Goal: Transaction & Acquisition: Purchase product/service

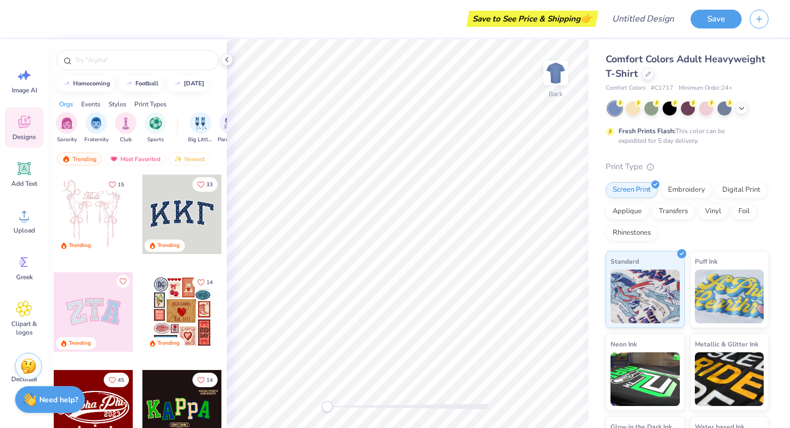
click at [162, 227] on div at bounding box center [182, 215] width 80 height 80
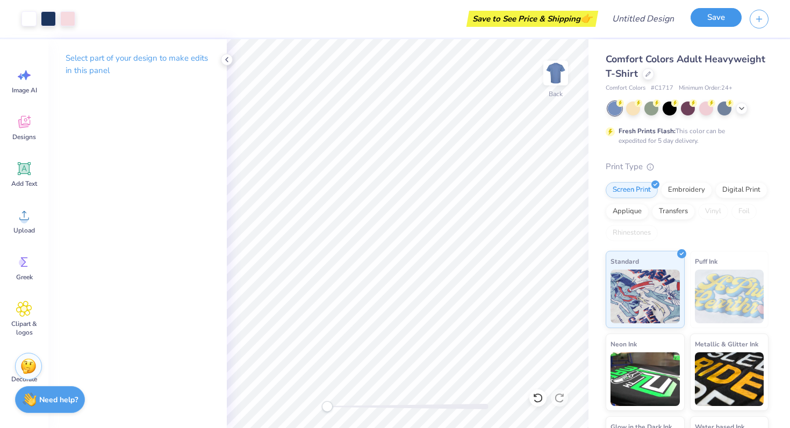
click at [714, 20] on button "Save" at bounding box center [716, 17] width 51 height 19
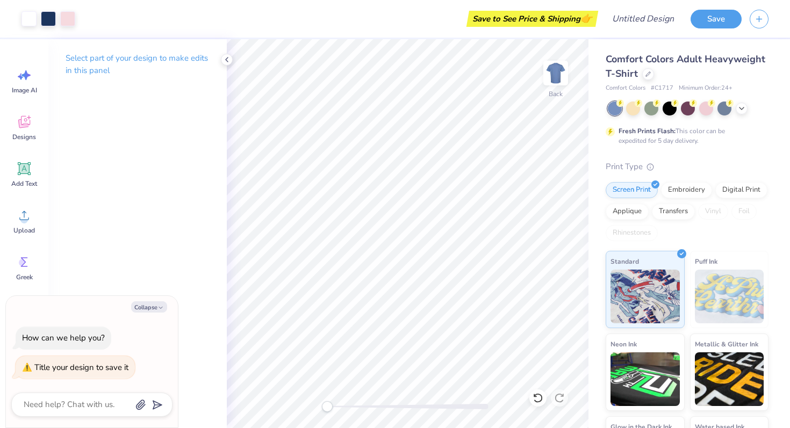
click at [547, 18] on div "Save to See Price & Shipping 👉" at bounding box center [532, 19] width 126 height 16
click at [724, 14] on button "Save" at bounding box center [716, 17] width 51 height 19
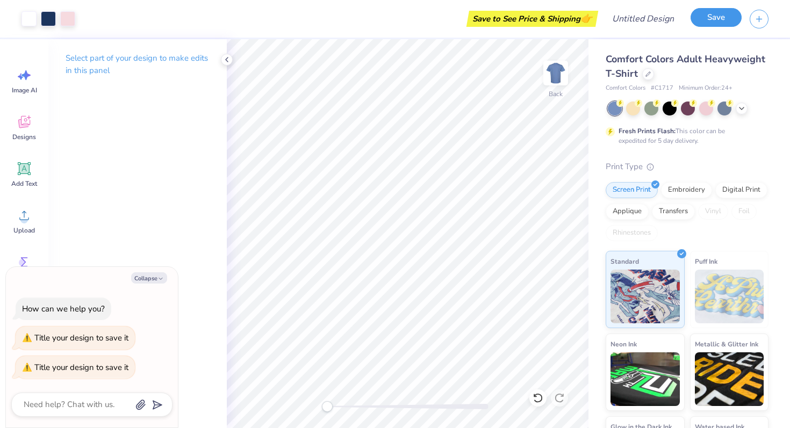
click at [724, 14] on button "Save" at bounding box center [716, 17] width 51 height 19
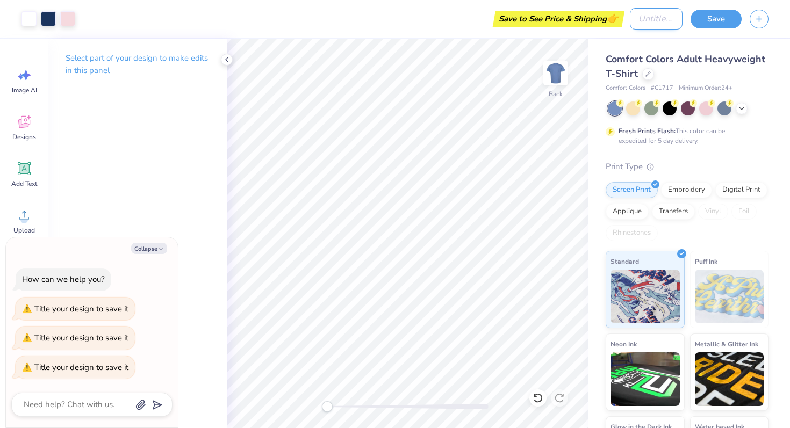
type textarea "x"
click at [630, 16] on input "Design Title" at bounding box center [656, 18] width 53 height 21
type input "d"
type textarea "x"
type input "dko"
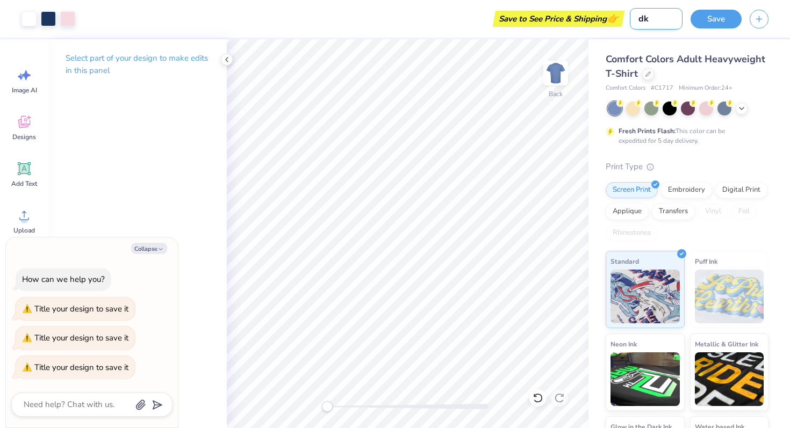
type textarea "x"
type input "dkog"
type textarea "x"
type input "dkogfs"
type textarea "x"
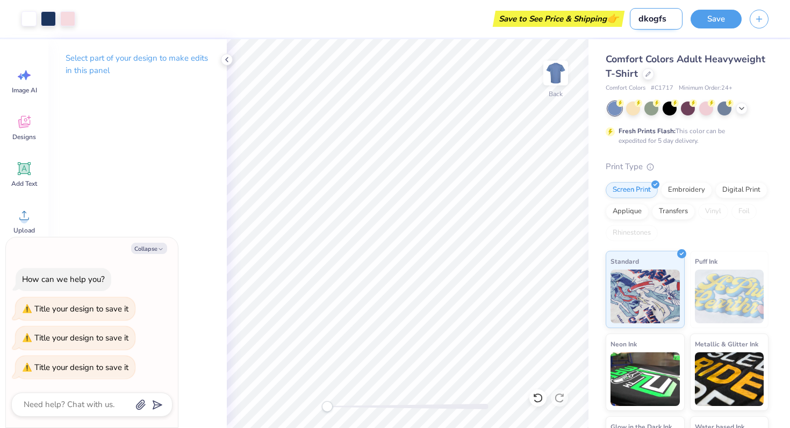
type input "dkogfsd"
type textarea "x"
type input "dkogfsdi"
type textarea "x"
type input "dkogfsdih g"
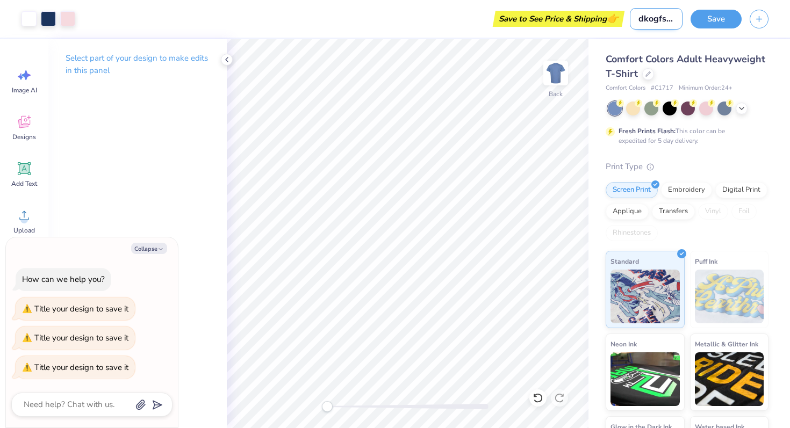
type textarea "x"
type input "dkogfsdih gs"
type textarea "x"
type input "dkogfsdih gs"
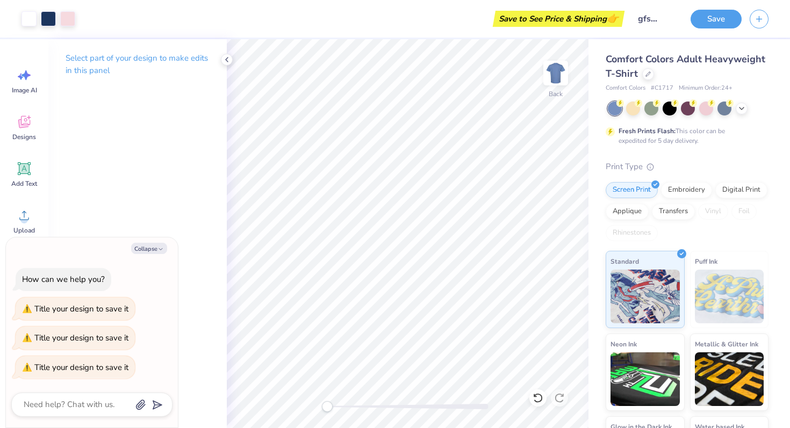
scroll to position [0, 0]
click at [711, 8] on div "Save" at bounding box center [740, 19] width 99 height 38
click at [707, 13] on button "Save" at bounding box center [716, 17] width 51 height 19
type textarea "x"
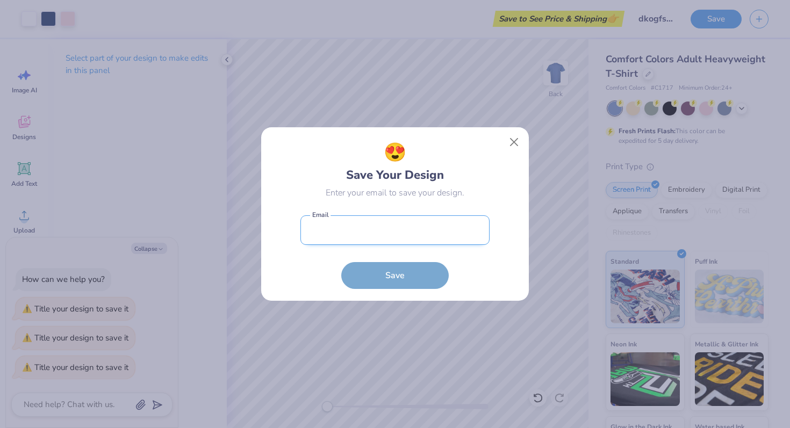
click at [335, 232] on input "email" at bounding box center [394, 231] width 189 height 30
type input "[EMAIL_ADDRESS][DOMAIN_NAME]"
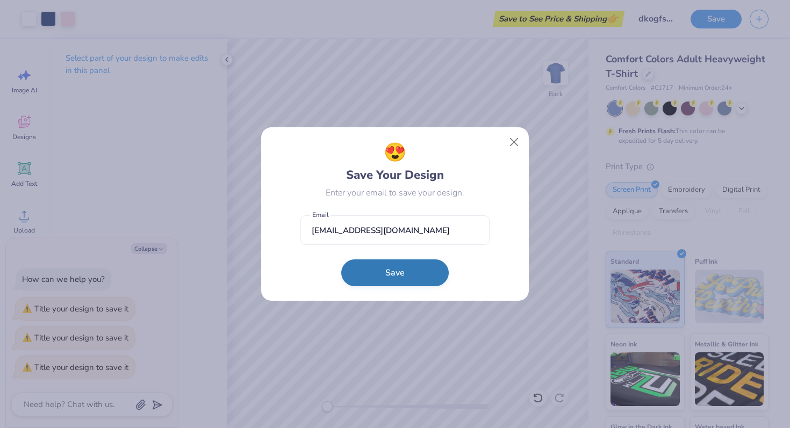
click at [380, 270] on button "Save" at bounding box center [394, 273] width 107 height 27
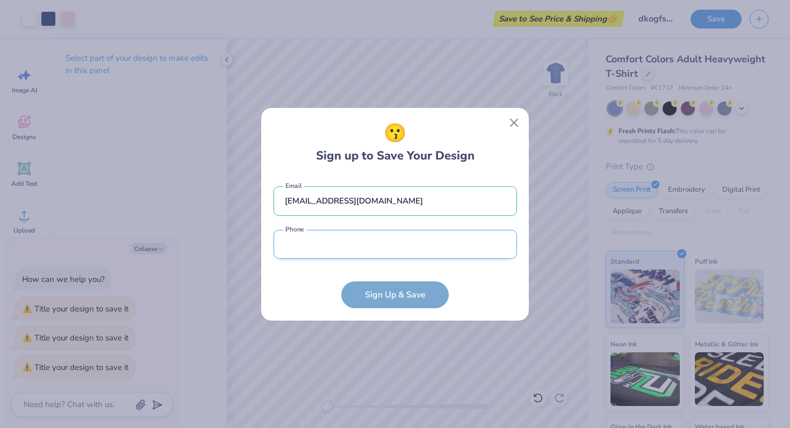
click at [427, 246] on input "tel" at bounding box center [395, 245] width 243 height 30
click at [512, 120] on button "Close" at bounding box center [514, 122] width 20 height 20
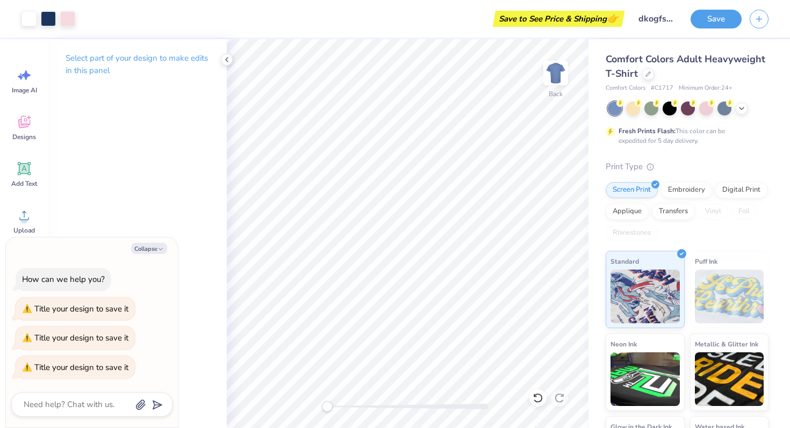
click at [565, 21] on div "Save to See Price & Shipping 👉" at bounding box center [559, 19] width 126 height 16
click at [566, 20] on div "Save to See Price & Shipping 👉" at bounding box center [559, 19] width 126 height 16
click at [695, 16] on button "Save" at bounding box center [716, 17] width 51 height 19
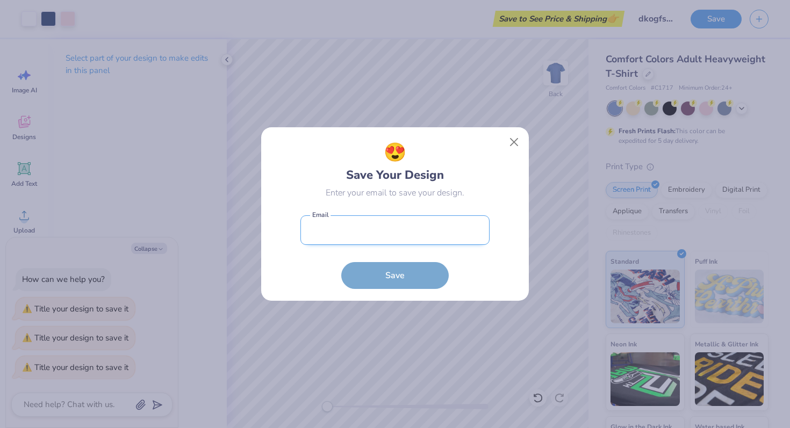
click at [322, 231] on input "email" at bounding box center [394, 231] width 189 height 30
type input "[EMAIL_ADDRESS][DOMAIN_NAME]"
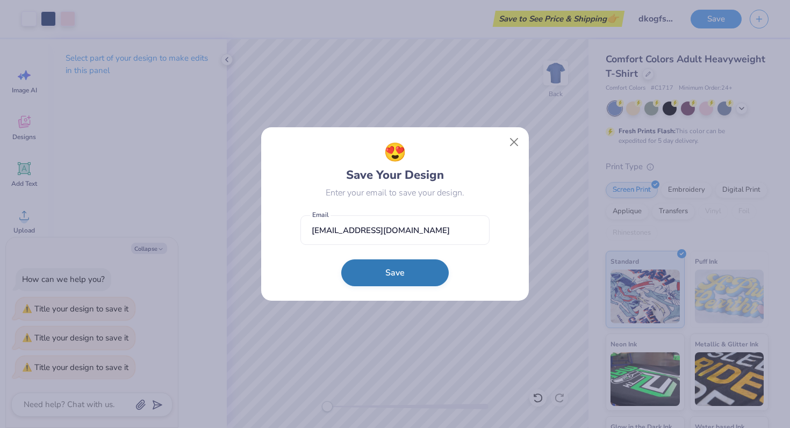
click at [368, 261] on button "Save" at bounding box center [394, 273] width 107 height 27
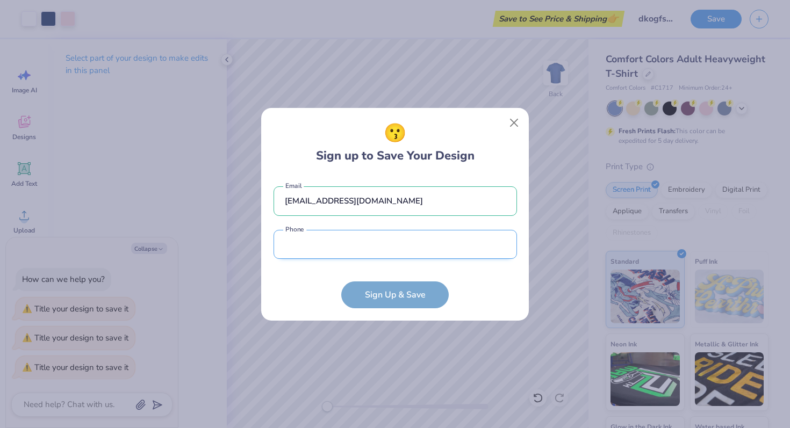
click at [360, 248] on input "tel" at bounding box center [395, 245] width 243 height 30
type input "[PHONE_NUMBER]"
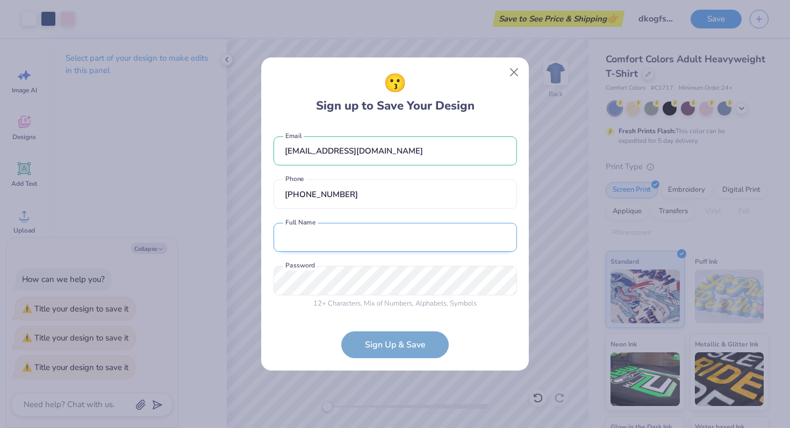
click at [332, 243] on input "text" at bounding box center [395, 238] width 243 height 30
type input "[PERSON_NAME]"
drag, startPoint x: 370, startPoint y: 238, endPoint x: 277, endPoint y: 233, distance: 92.5
click at [277, 233] on input "[PERSON_NAME]" at bounding box center [395, 238] width 243 height 30
type input "W"
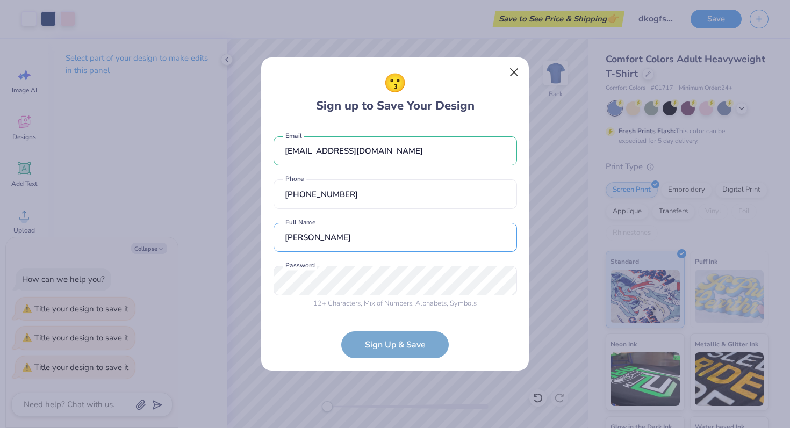
type input "[PERSON_NAME]"
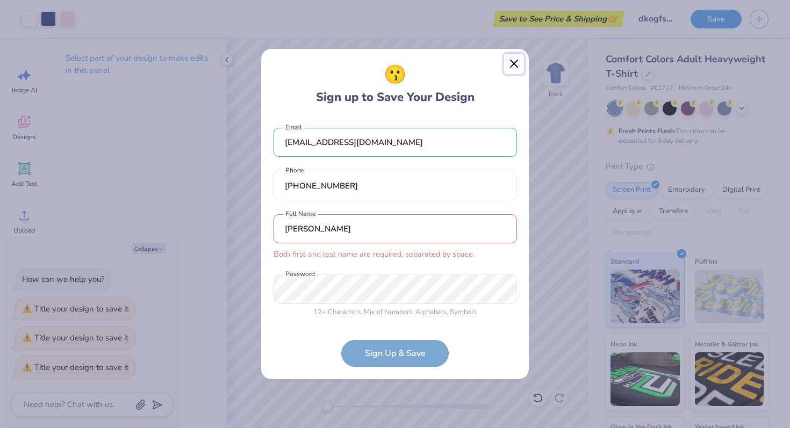
click at [514, 67] on button "Close" at bounding box center [514, 64] width 20 height 20
